Goal: Find specific page/section: Find specific page/section

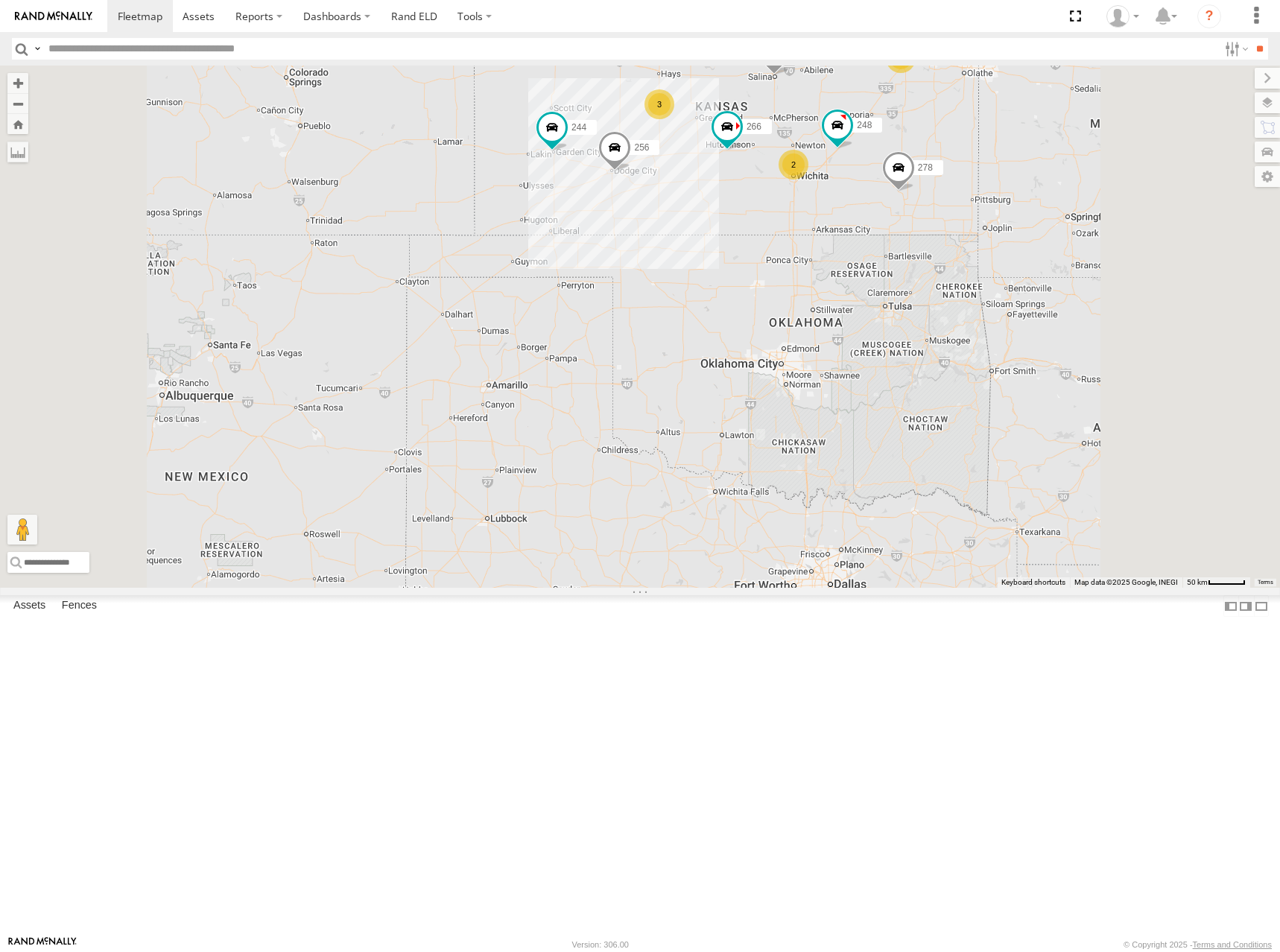
drag, startPoint x: 923, startPoint y: 135, endPoint x: 893, endPoint y: 205, distance: 76.2
click at [893, 205] on div "244 298 270 256 264 302 248 266 278 294 2 3 2" at bounding box center [640, 327] width 1280 height 522
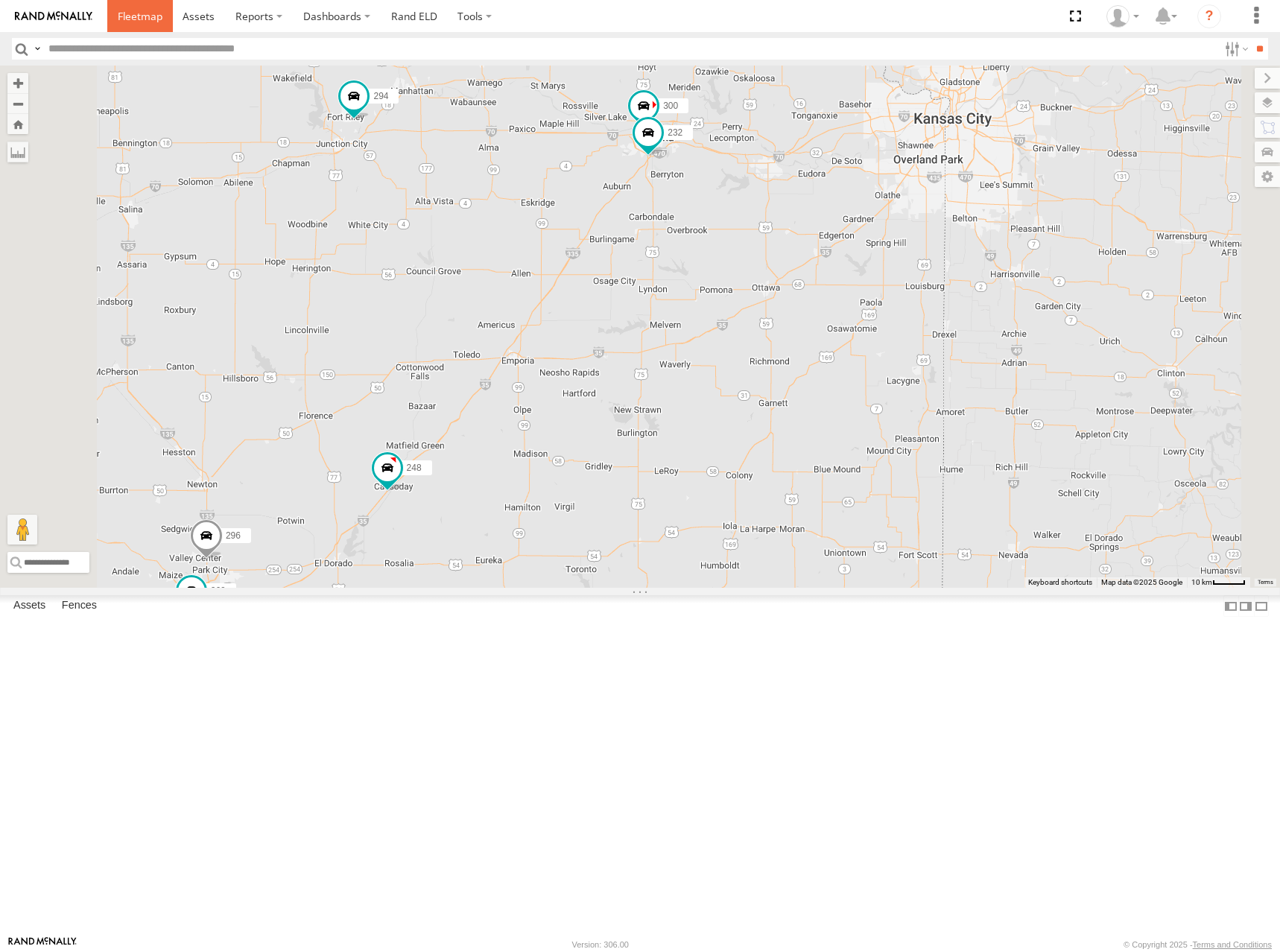
click at [131, 32] on link at bounding box center [140, 16] width 66 height 32
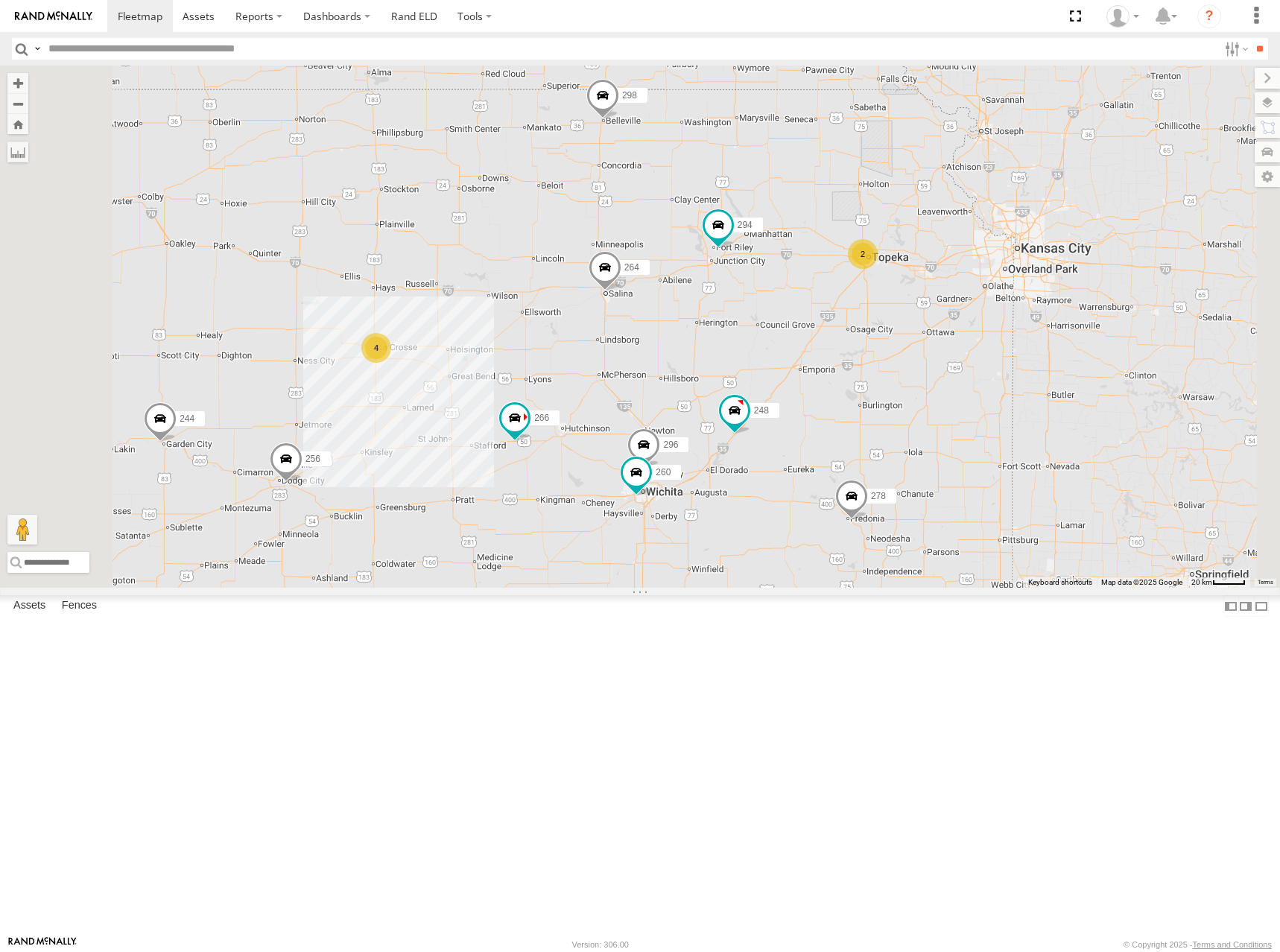
drag, startPoint x: 867, startPoint y: 501, endPoint x: 1013, endPoint y: 476, distance: 148.1
click at [1013, 476] on div "302 244 246 298 270 256 264 248 266 278 294 296 260 2 4" at bounding box center [640, 327] width 1280 height 522
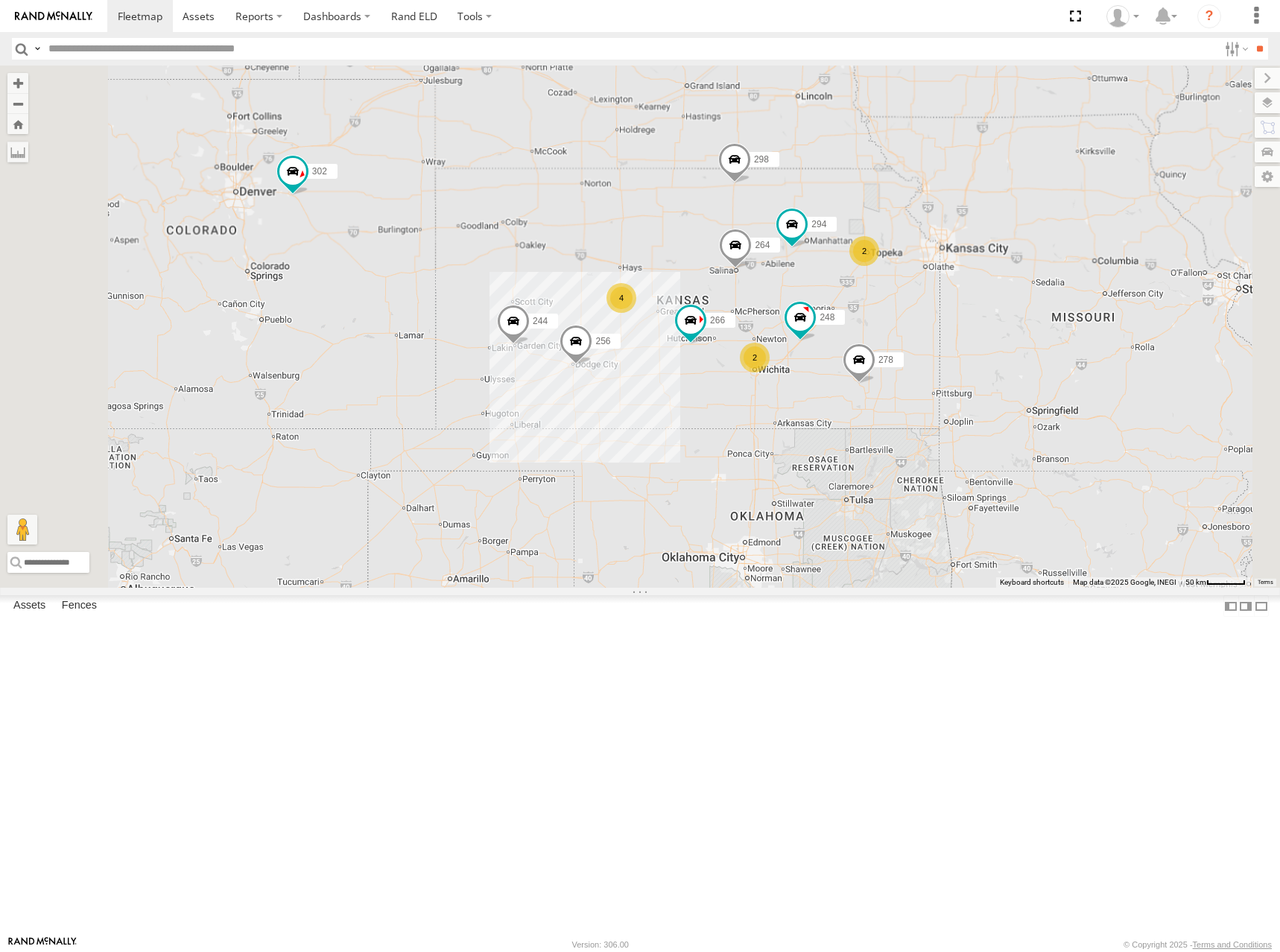
click at [751, 353] on div "302 244 246 298 270 256 264 248 266 278 294 2 4 2" at bounding box center [640, 327] width 1280 height 522
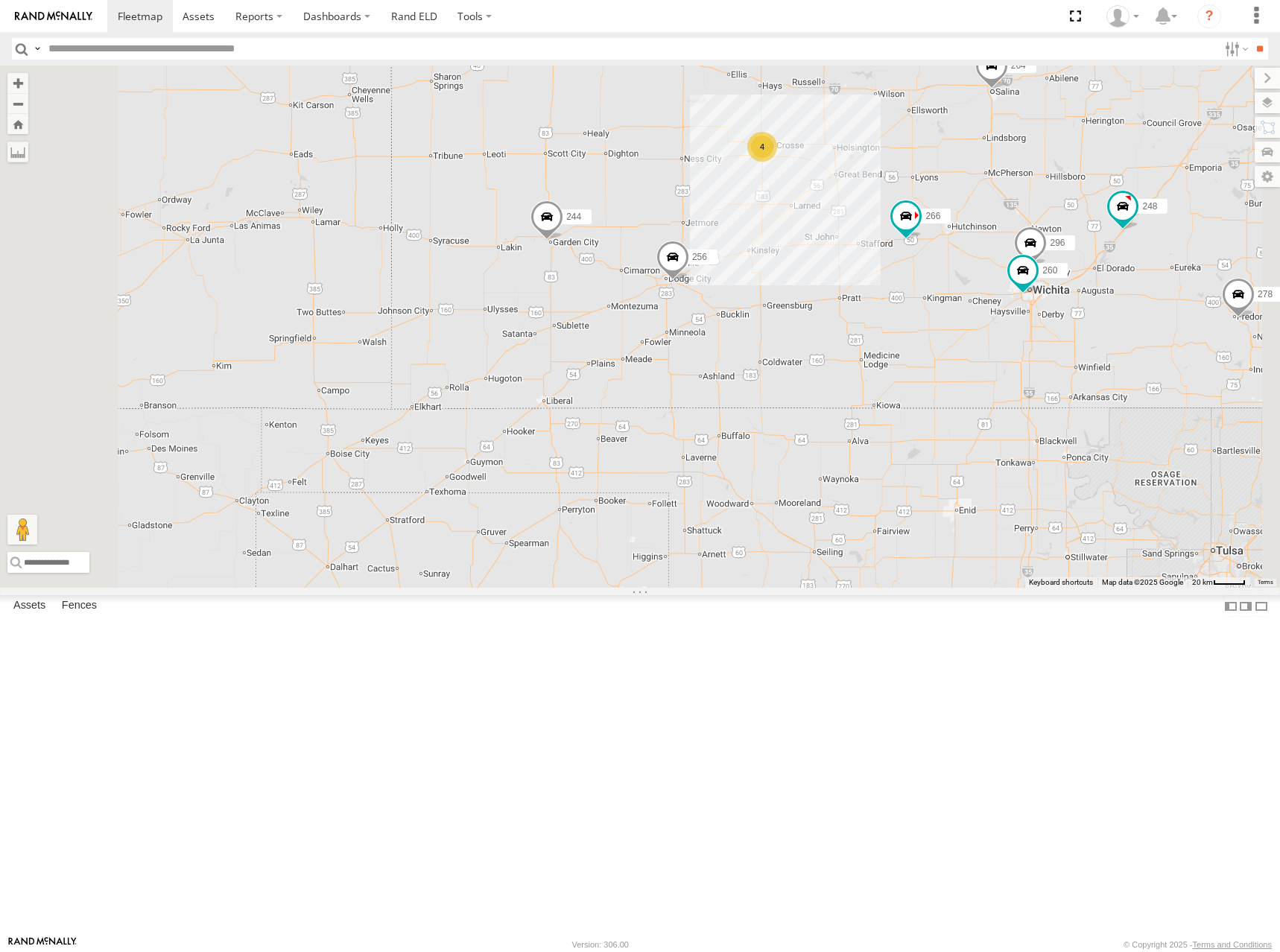
drag, startPoint x: 1041, startPoint y: 343, endPoint x: 1028, endPoint y: 343, distance: 13.0
click at [1028, 343] on div "302 244 246 298 270 256 264 248 266 278 294 4 296 260" at bounding box center [640, 327] width 1280 height 522
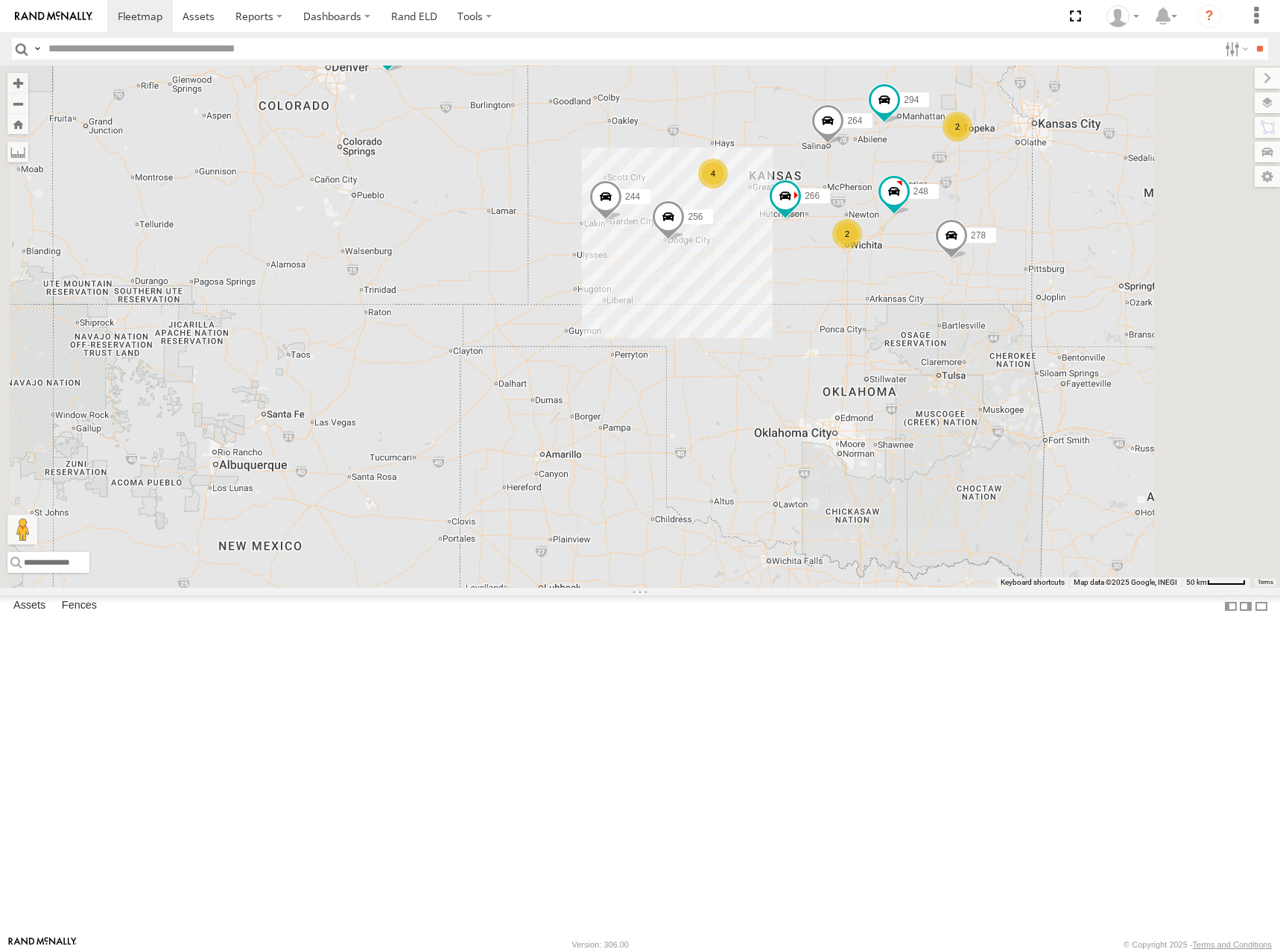
drag, startPoint x: 944, startPoint y: 269, endPoint x: 900, endPoint y: 275, distance: 44.4
click at [900, 275] on div "302 244 246 298 270 256 264 248 266 278 294 2 4 2" at bounding box center [640, 327] width 1280 height 522
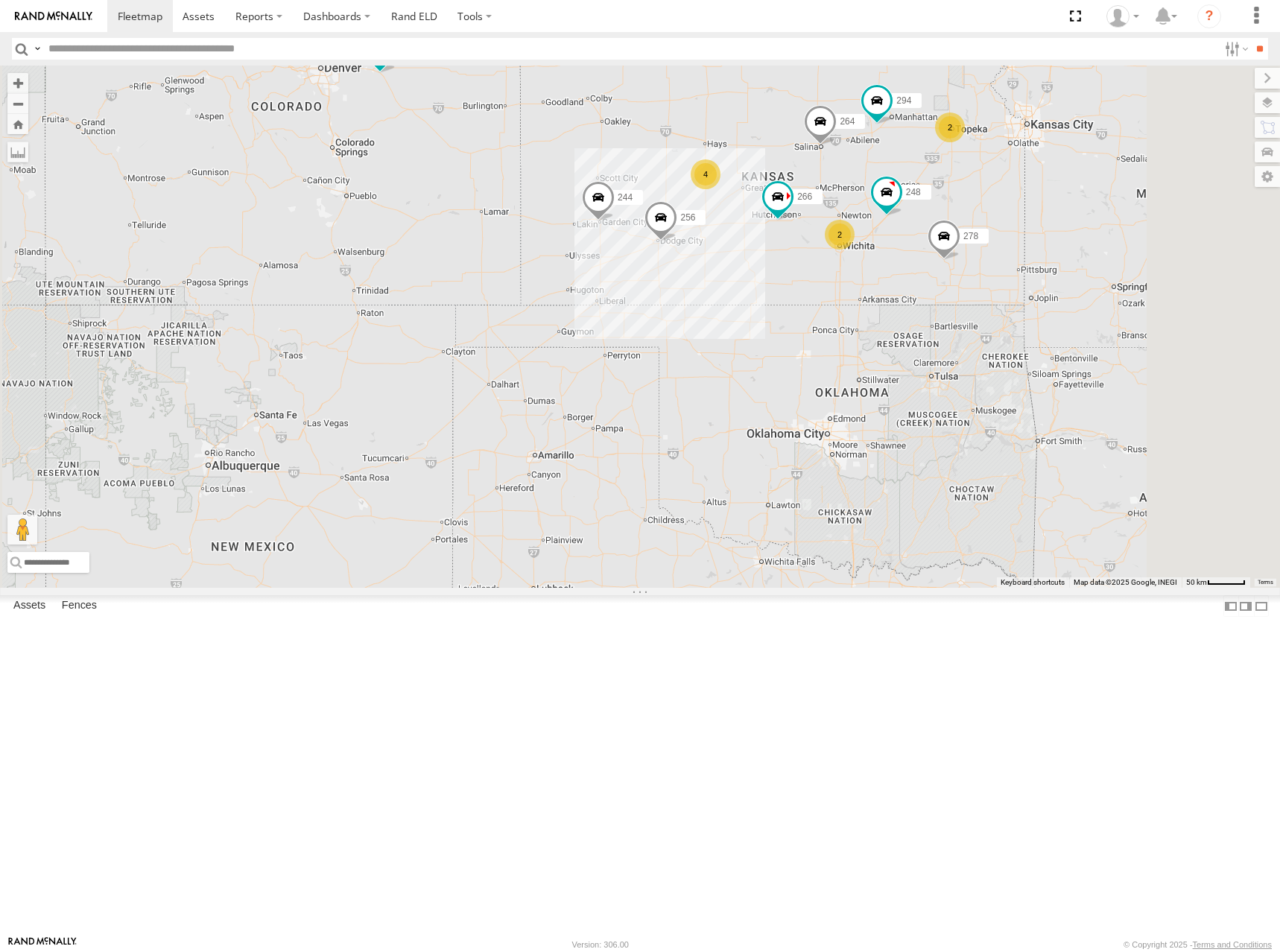
drag, startPoint x: 1093, startPoint y: 238, endPoint x: 1055, endPoint y: 257, distance: 42.5
click at [1055, 257] on div "302 244 246 298 270 256 264 248 266 278 294 2 4 2" at bounding box center [640, 327] width 1280 height 522
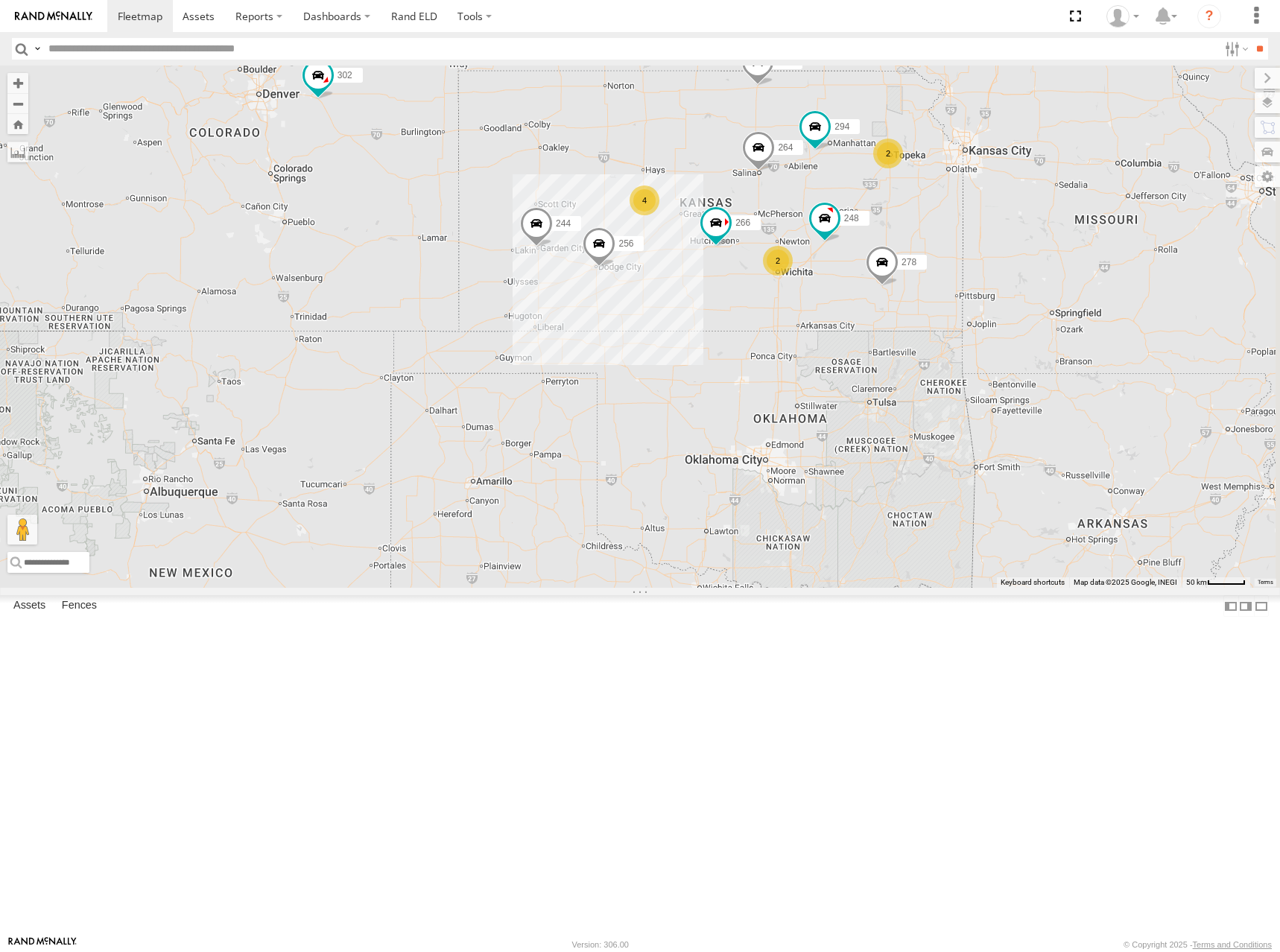
drag, startPoint x: 1116, startPoint y: 234, endPoint x: 1109, endPoint y: 240, distance: 9.2
click at [1109, 240] on div "302 244 246 298 270 256 264 248 266 278 294 2 4 2" at bounding box center [640, 327] width 1280 height 522
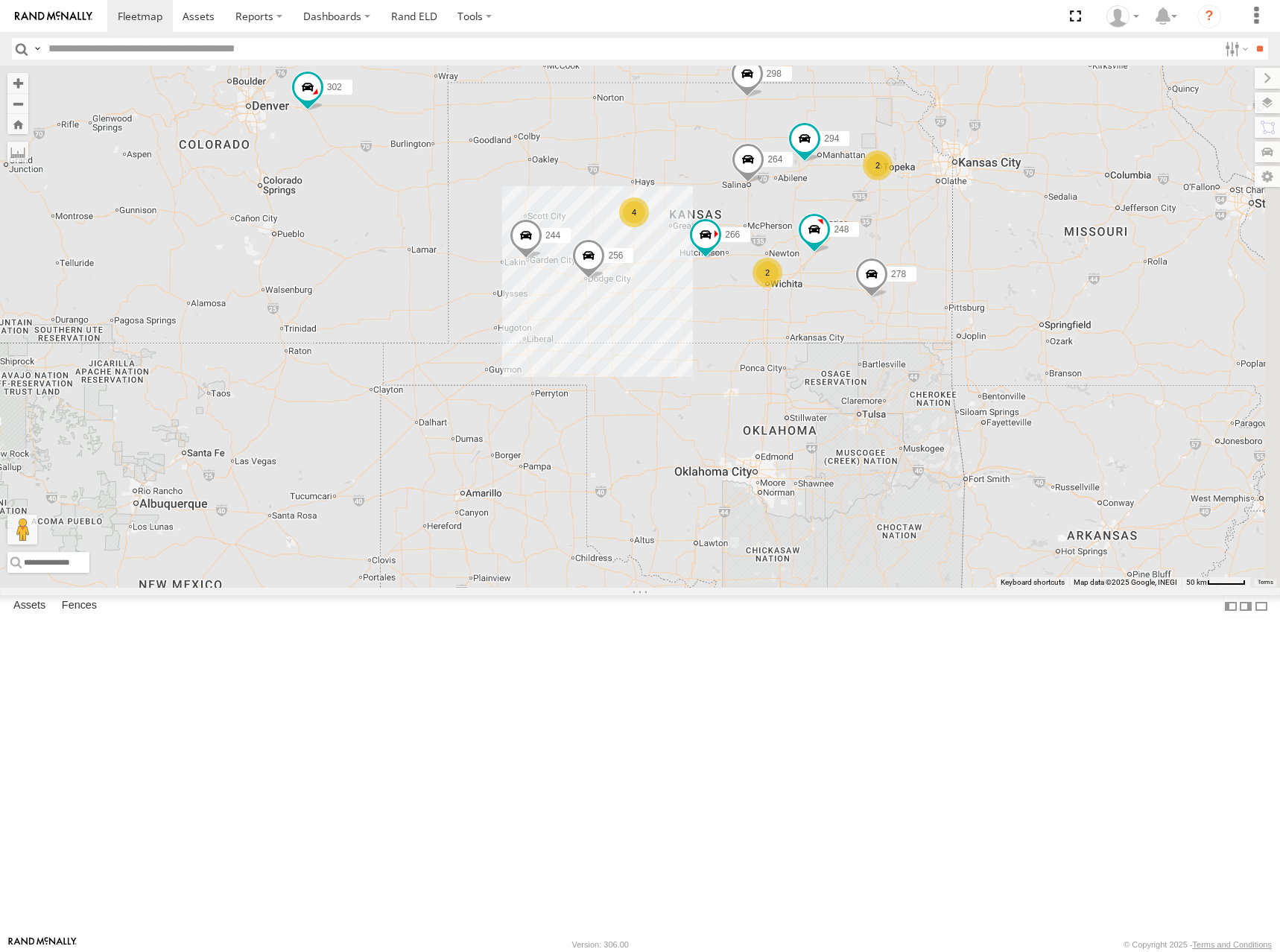
click at [1061, 278] on div "302 244 246 298 270 256 264 248 266 278 294 2 4 2" at bounding box center [640, 327] width 1280 height 522
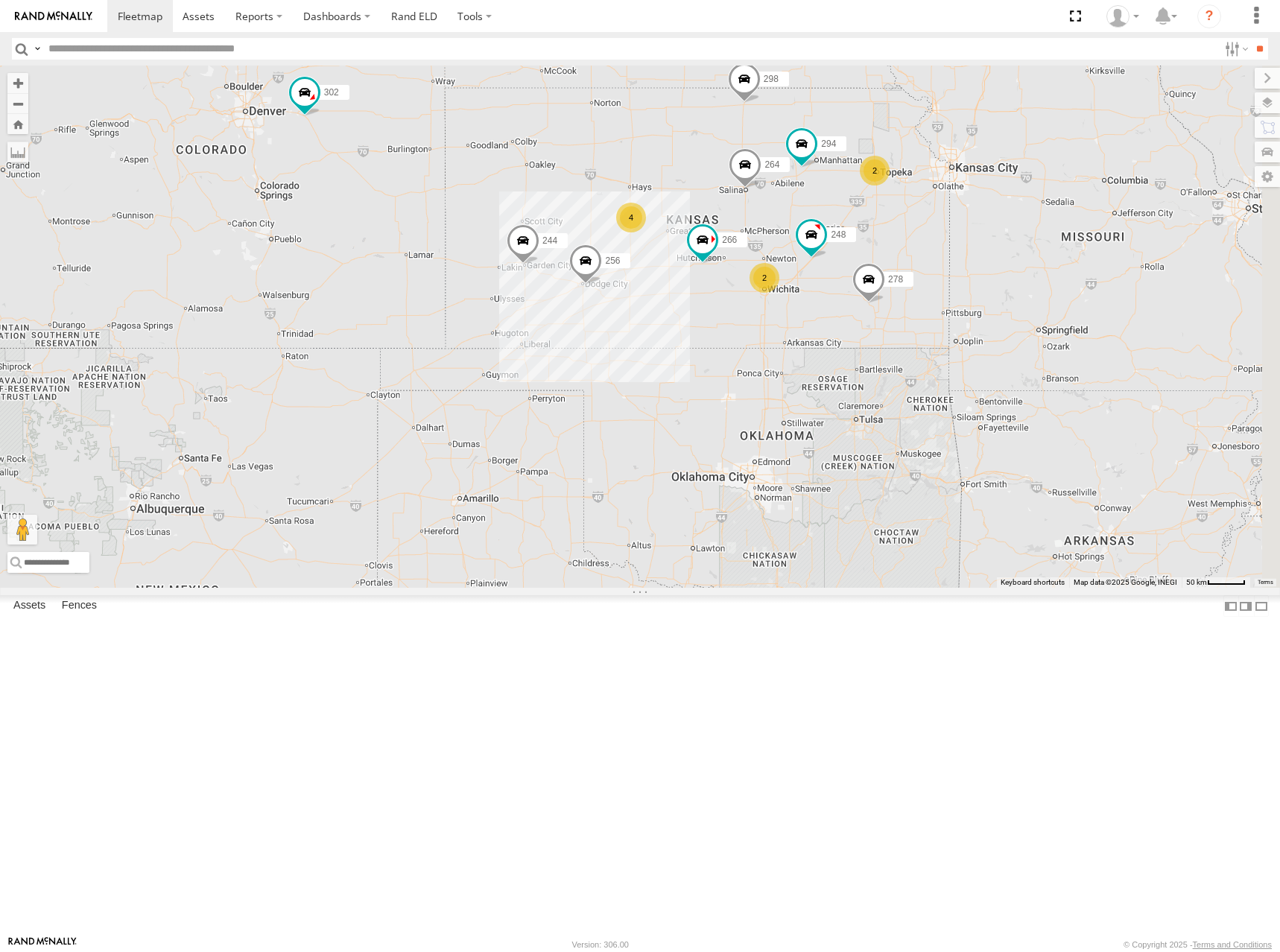
click at [1070, 249] on div "302 244 246 298 270 256 264 248 266 278 294 2 4 2" at bounding box center [640, 327] width 1280 height 522
